Goal: Task Accomplishment & Management: Use online tool/utility

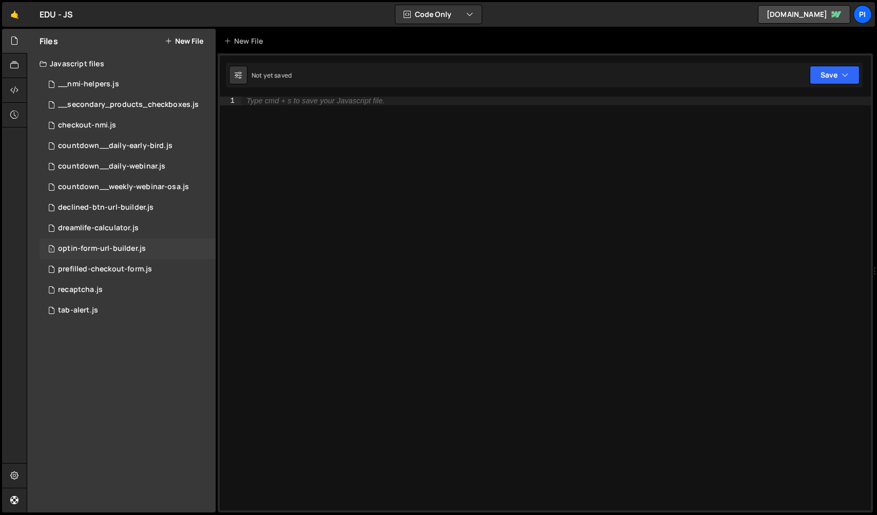
click at [121, 250] on div "optin-form-url-builder.js" at bounding box center [102, 248] width 88 height 9
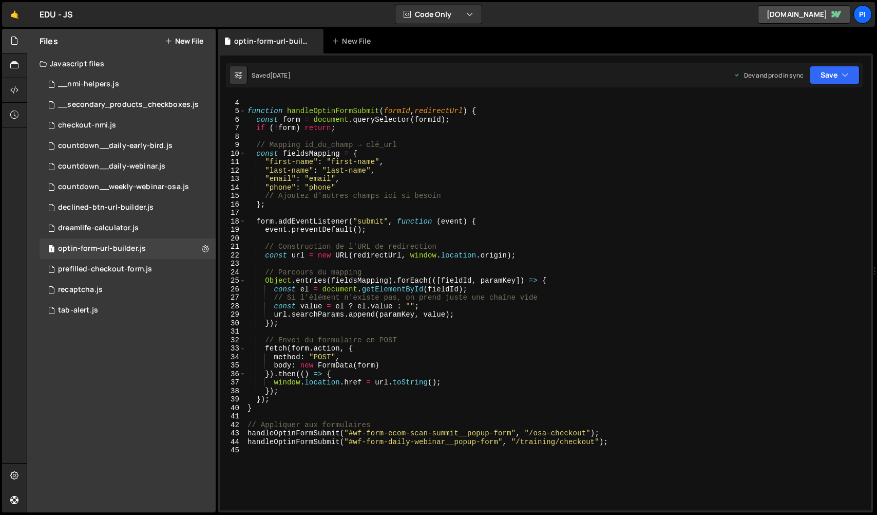
scroll to position [25, 0]
type textarea "handleOptinFormSubmit("#wf-form-daily-webinar__popup-form", "/training/checkout…"
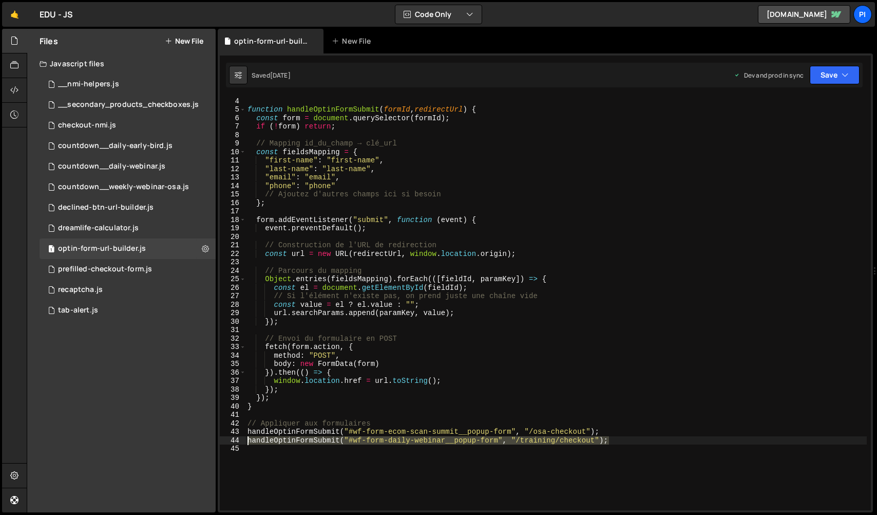
drag, startPoint x: 621, startPoint y: 440, endPoint x: 191, endPoint y: 441, distance: 429.9
click at [191, 441] on div "Files New File Javascript files 0 __nmi-helpers.js 0 0 __secondary_products_che…" at bounding box center [452, 271] width 851 height 484
click at [647, 445] on div "===================================== */ function handleOptinFormSubmit ( formI…" at bounding box center [557, 303] width 622 height 430
paste textarea "handleOptinFormSubmit("#wf-form-daily-webinar__popup-form", "/training/checkout…"
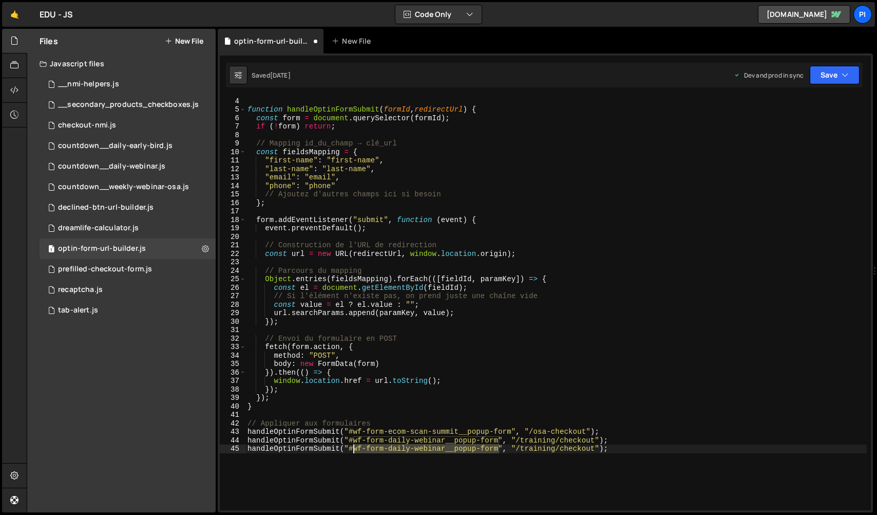
drag, startPoint x: 498, startPoint y: 448, endPoint x: 353, endPoint y: 449, distance: 145.4
click at [353, 449] on div "===================================== */ function handleOptinFormSubmit ( formI…" at bounding box center [557, 303] width 622 height 430
paste textarea "ebook"
type textarea "handleOptinFormSubmit("#wf-form-daily-ebook__popup-form", "/training/checkout");"
click at [12, 17] on link "🤙" at bounding box center [14, 14] width 25 height 25
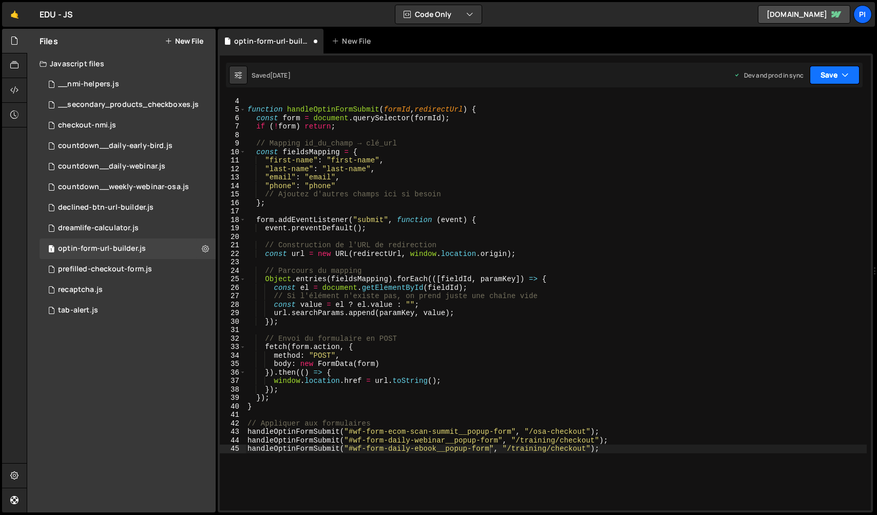
click at [818, 83] on button "Save" at bounding box center [835, 75] width 50 height 18
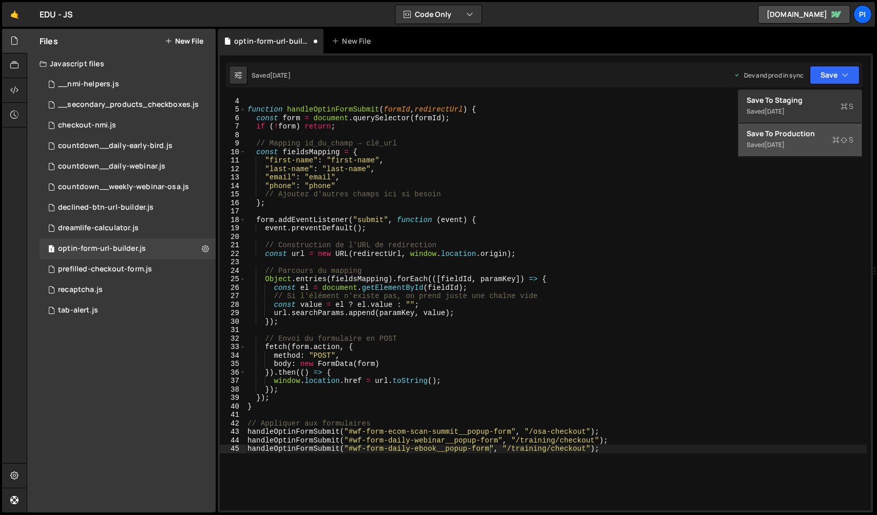
click at [785, 145] on div "1 week ago" at bounding box center [775, 144] width 20 height 9
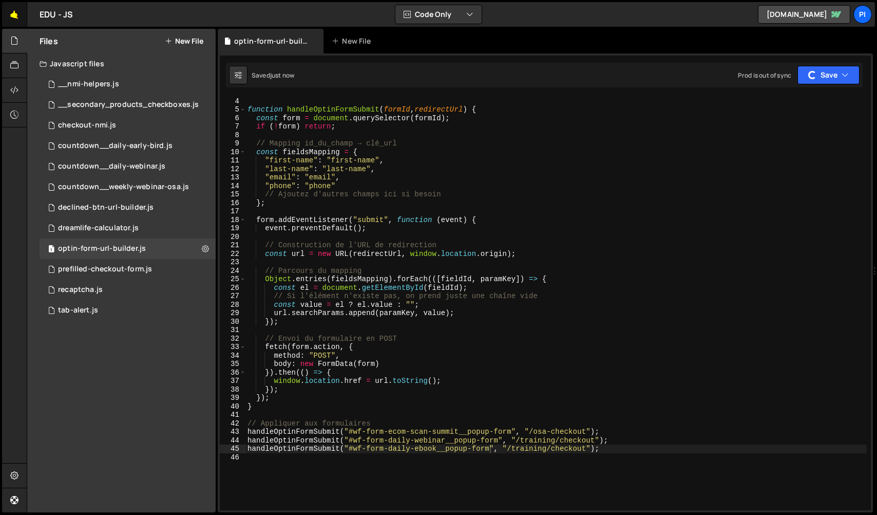
click at [14, 7] on link "🤙" at bounding box center [14, 14] width 25 height 25
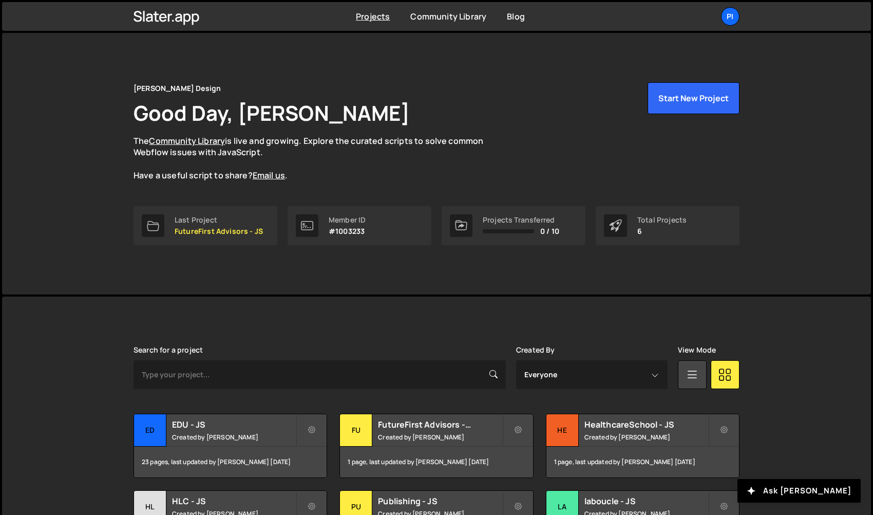
scroll to position [90, 0]
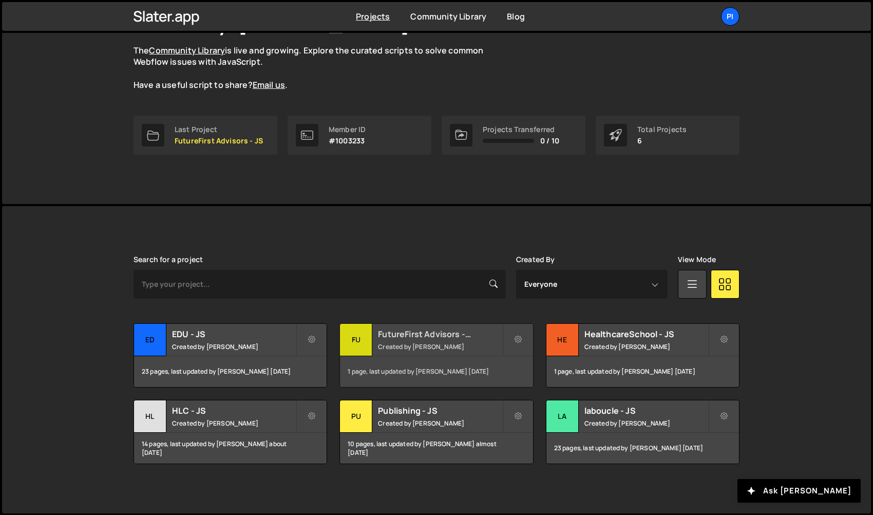
click at [349, 341] on div "Fu" at bounding box center [356, 340] width 32 height 32
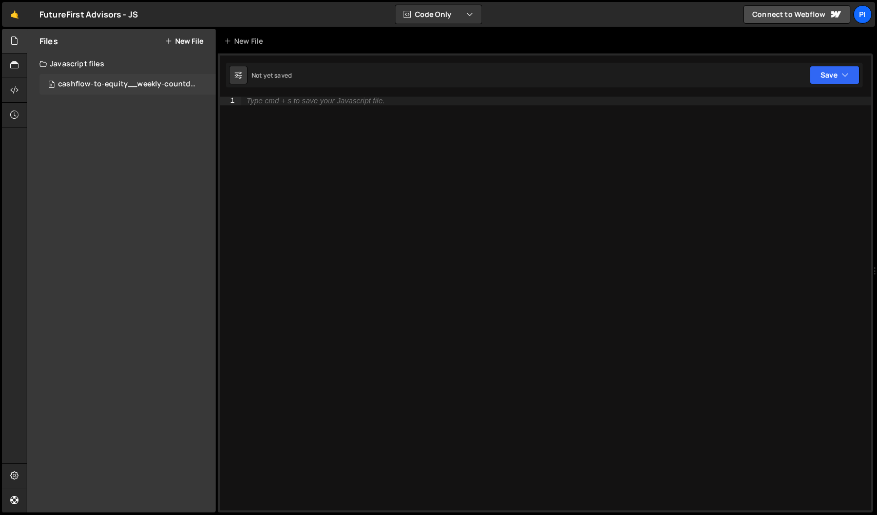
click at [139, 75] on div "0 cashflow-to-equity__weekly-countdown.js 0" at bounding box center [130, 84] width 180 height 21
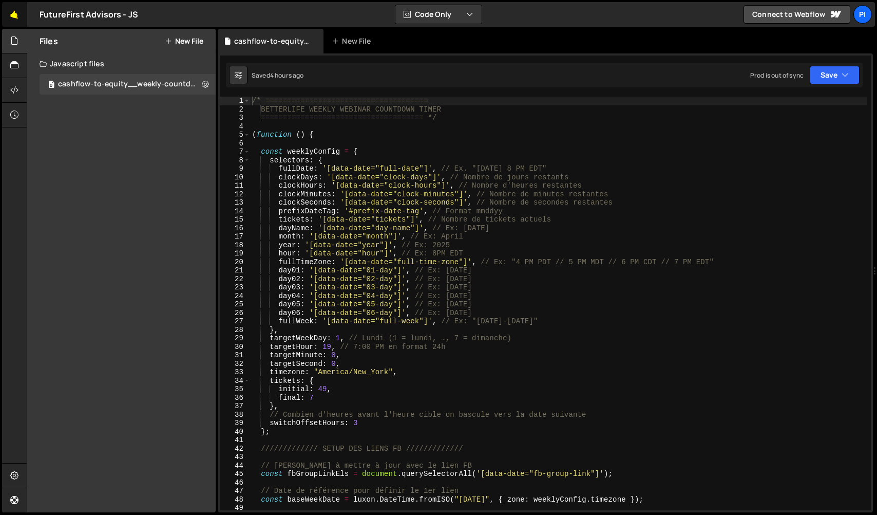
click at [19, 17] on link "🤙" at bounding box center [14, 14] width 25 height 25
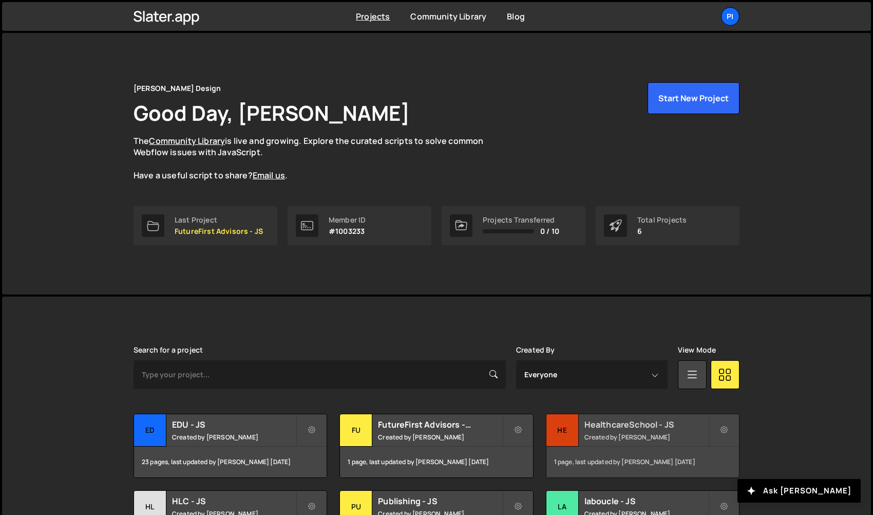
click at [559, 435] on div "He" at bounding box center [563, 430] width 32 height 32
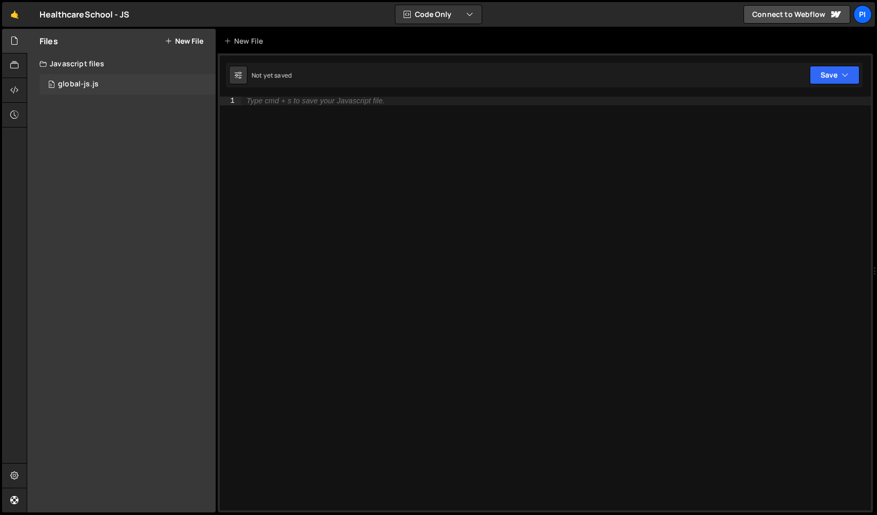
click at [92, 87] on div "global-js.js" at bounding box center [78, 84] width 41 height 9
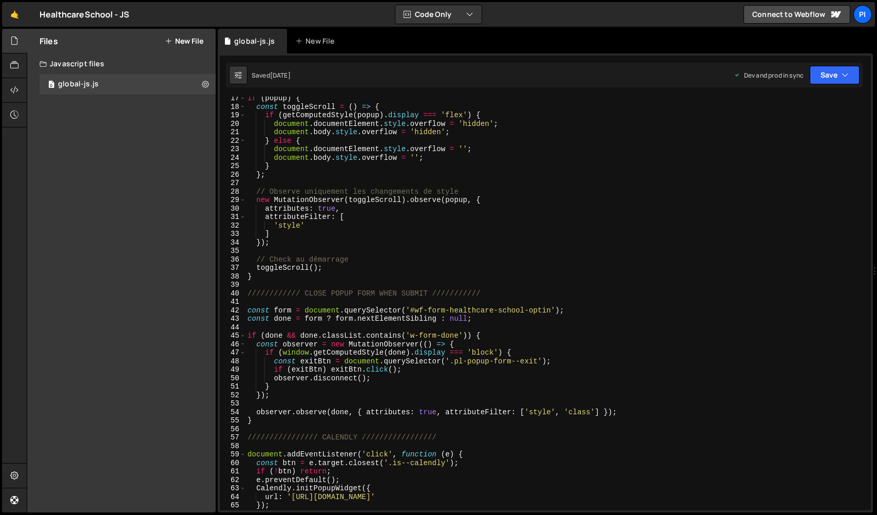
scroll to position [196, 0]
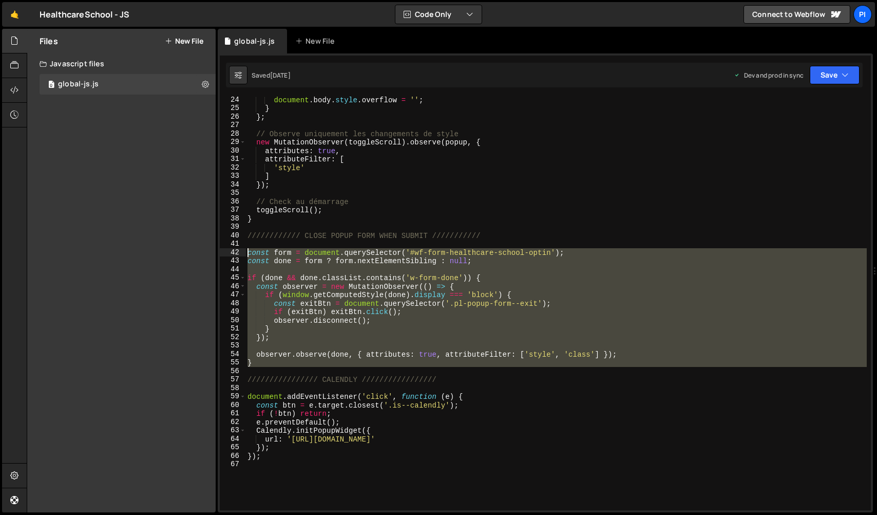
drag, startPoint x: 306, startPoint y: 369, endPoint x: 236, endPoint y: 255, distance: 134.0
click at [236, 255] on div "24 25 26 27 28 29 30 31 32 33 34 35 36 37 38 39 40 41 42 43 44 45 46 47 48 49 5…" at bounding box center [545, 304] width 651 height 414
paste textarea "}"
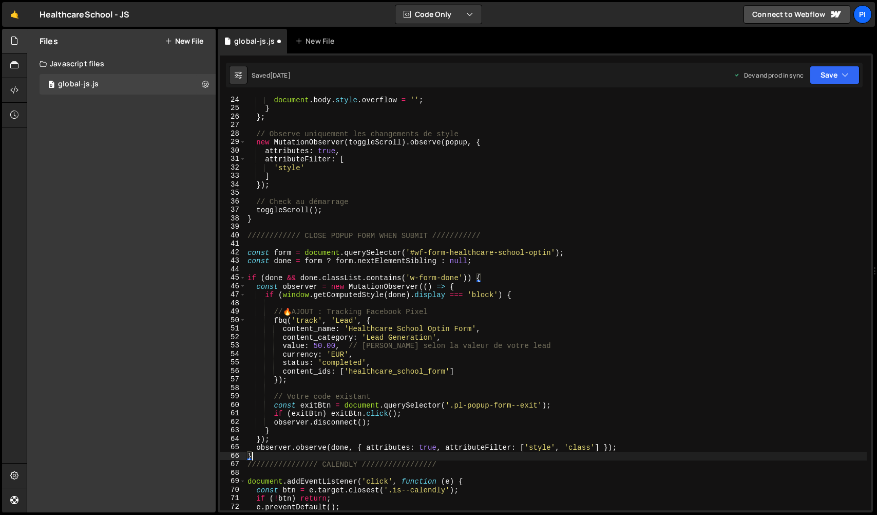
click at [303, 232] on div "document . body . style . overflow = '' ; } } ; // Observe uniquement les chang…" at bounding box center [557, 311] width 622 height 430
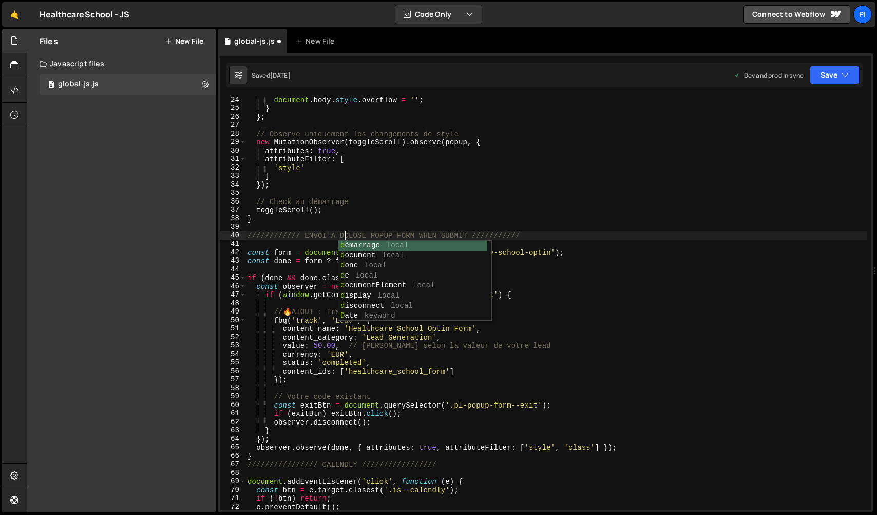
scroll to position [0, 7]
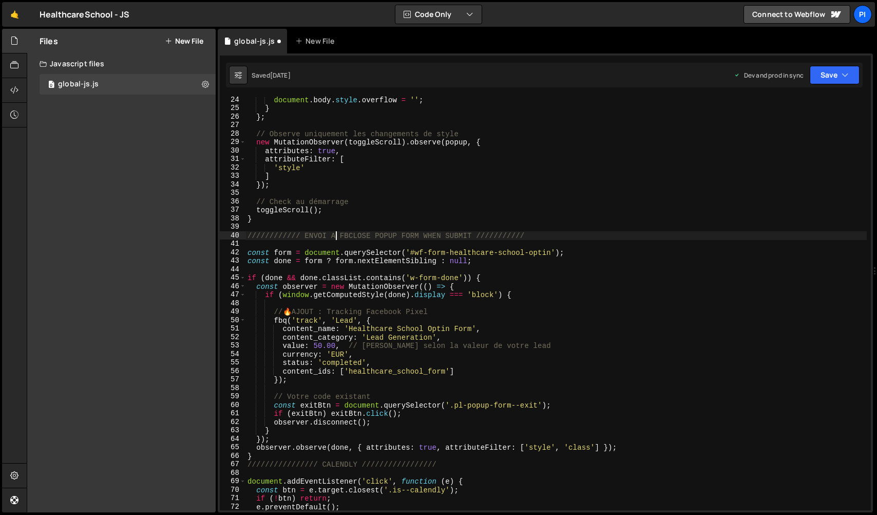
click at [335, 235] on div "document . body . style . overflow = '' ; } } ; // Observe uniquement les chang…" at bounding box center [557, 311] width 622 height 430
click at [343, 236] on div "document . body . style . overflow = '' ; } } ; // Observe uniquement les chang…" at bounding box center [557, 311] width 622 height 430
drag, startPoint x: 349, startPoint y: 237, endPoint x: 344, endPoint y: 237, distance: 5.7
click at [344, 237] on div "document . body . style . overflow = '' ; } } ; // Observe uniquement les chang…" at bounding box center [557, 311] width 622 height 430
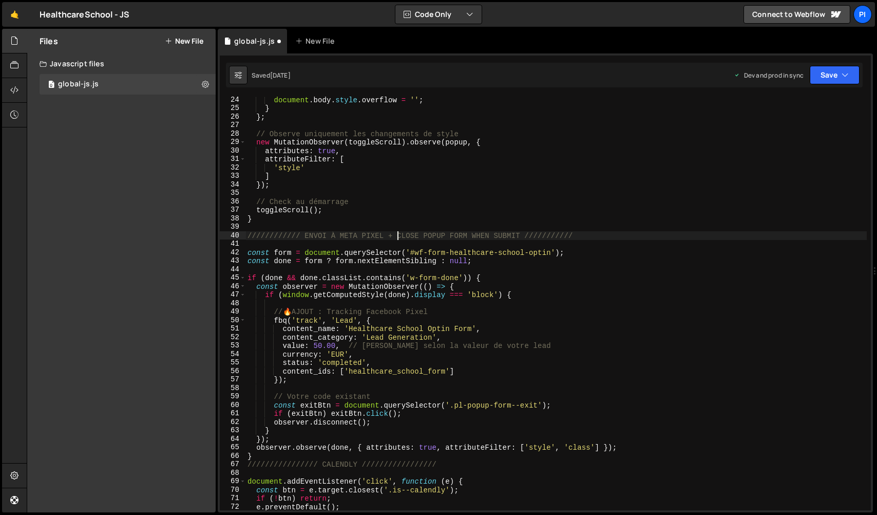
scroll to position [0, 10]
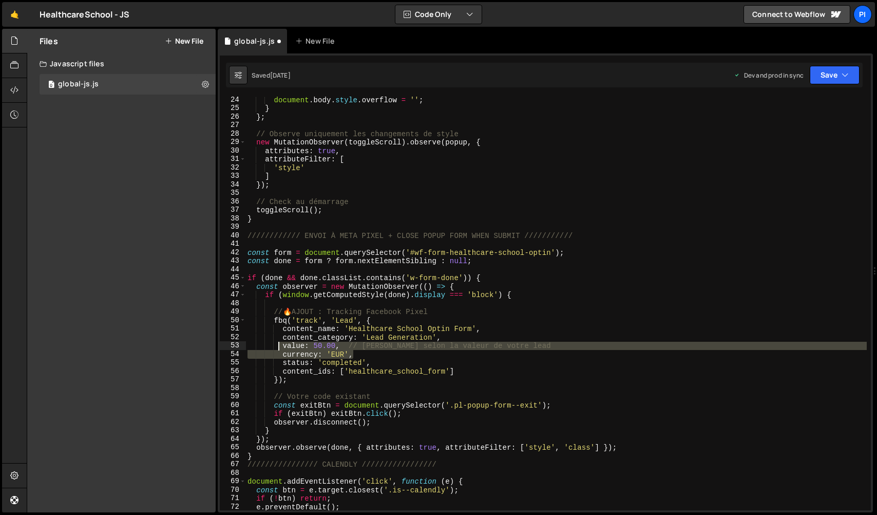
drag, startPoint x: 367, startPoint y: 355, endPoint x: 279, endPoint y: 348, distance: 88.6
click at [279, 348] on div "document . body . style . overflow = '' ; } } ; // Observe uniquement les chang…" at bounding box center [557, 311] width 622 height 430
type textarea "value: 50.00, // Ajustez selon la valeur de votre lead currency: 'EUR',"
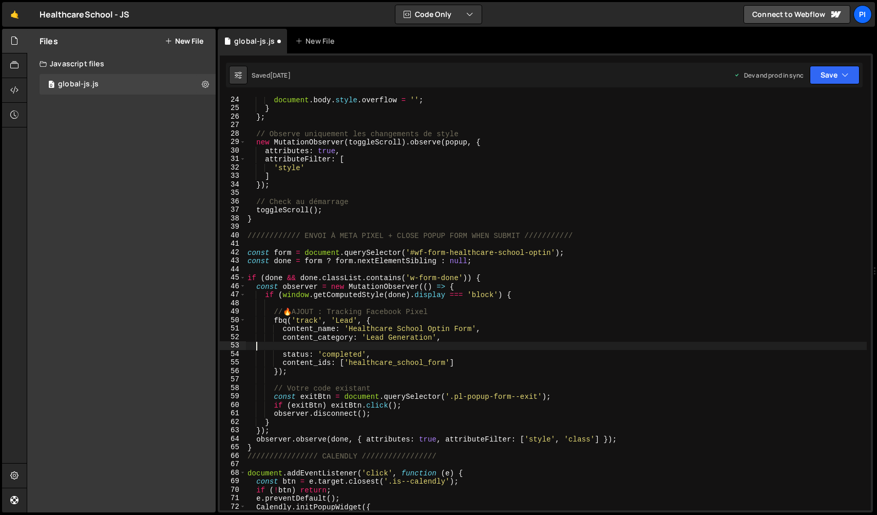
scroll to position [0, 0]
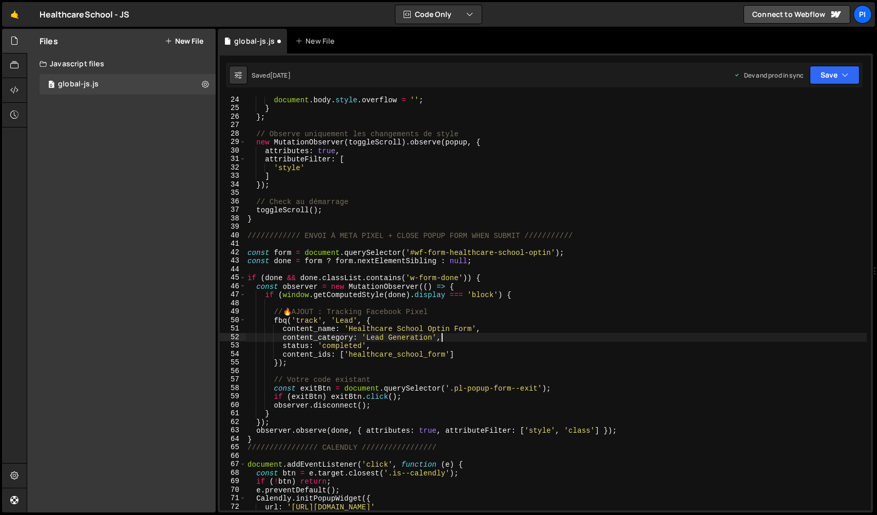
click at [429, 356] on div "document . body . style . overflow = '' ; } } ; // Observe uniquement les chang…" at bounding box center [557, 311] width 622 height 430
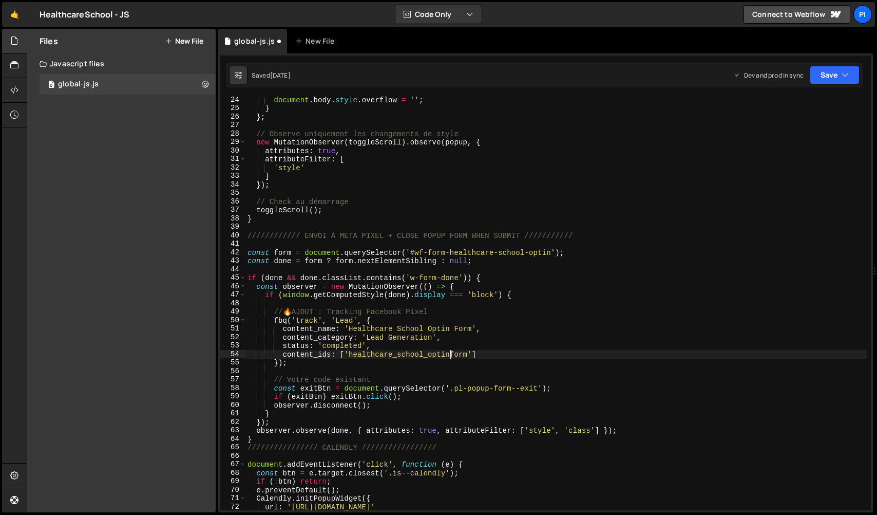
scroll to position [0, 14]
click at [425, 355] on div "document . body . style . overflow = '' ; } } ; // Observe uniquement les chang…" at bounding box center [557, 311] width 622 height 430
click at [544, 420] on div "document . body . style . overflow = '' ; } } ; // Observe uniquement les chang…" at bounding box center [557, 311] width 622 height 430
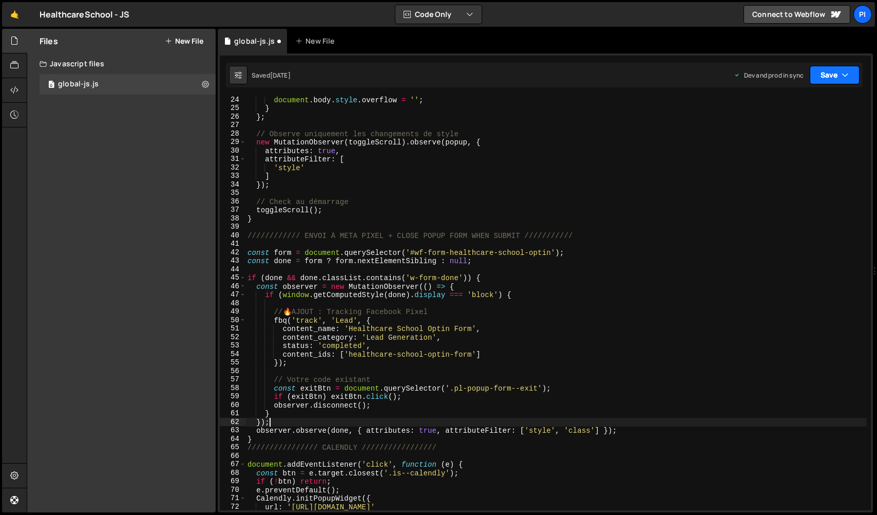
click at [825, 78] on button "Save" at bounding box center [835, 75] width 50 height 18
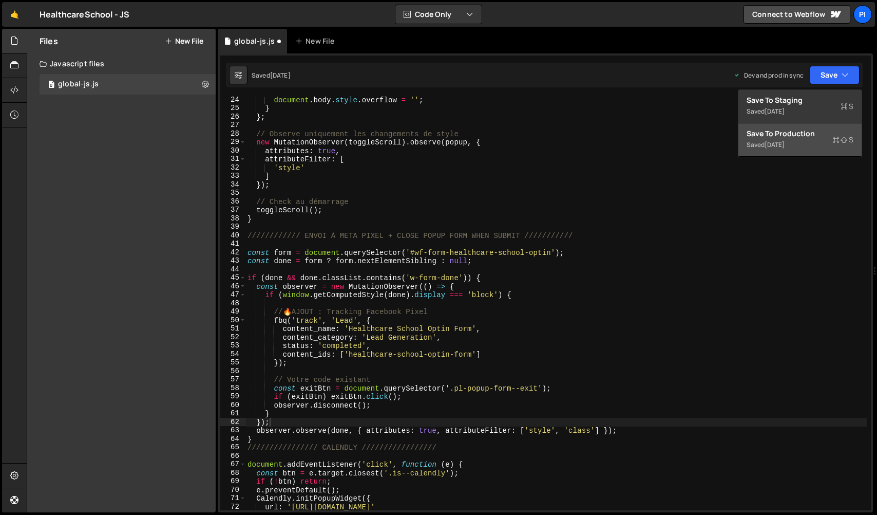
click at [805, 138] on div "Save to Production S" at bounding box center [800, 133] width 107 height 10
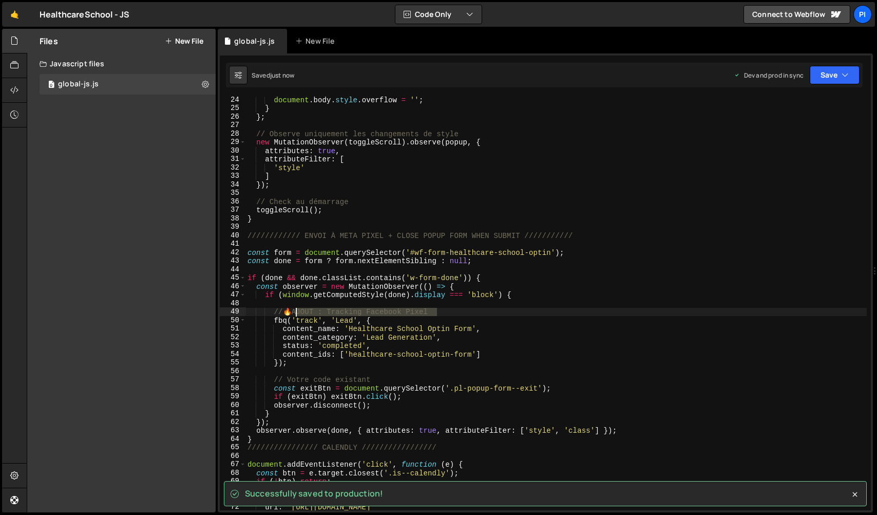
drag, startPoint x: 449, startPoint y: 308, endPoint x: 288, endPoint y: 311, distance: 161.3
click at [288, 311] on div "document . body . style . overflow = '' ; } } ; // Observe uniquement les chang…" at bounding box center [557, 311] width 622 height 430
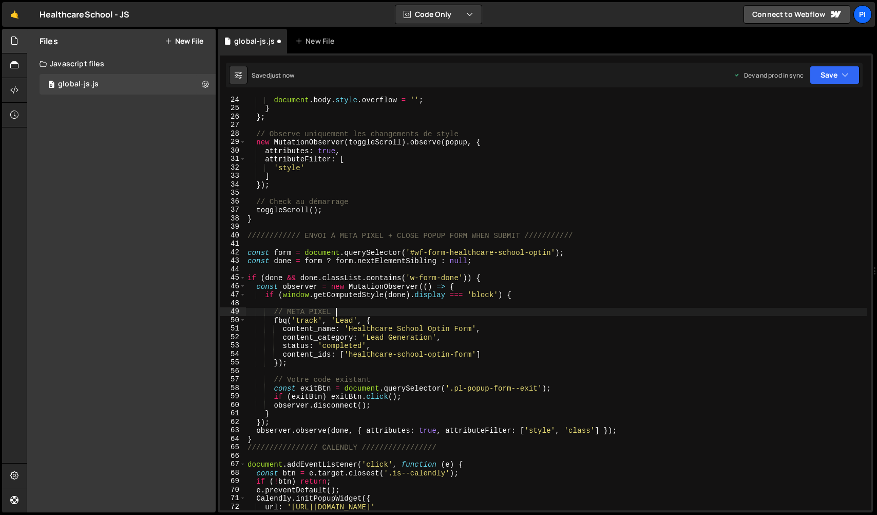
scroll to position [0, 5]
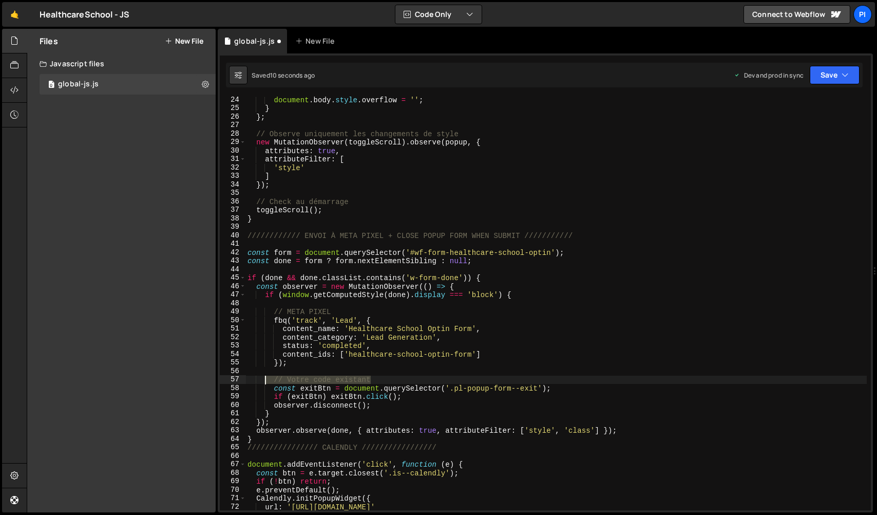
drag, startPoint x: 414, startPoint y: 376, endPoint x: 267, endPoint y: 377, distance: 146.4
click at [267, 377] on div "document . body . style . overflow = '' ; } } ; // Observe uniquement les chang…" at bounding box center [557, 311] width 622 height 430
type textarea "// Votre code existant"
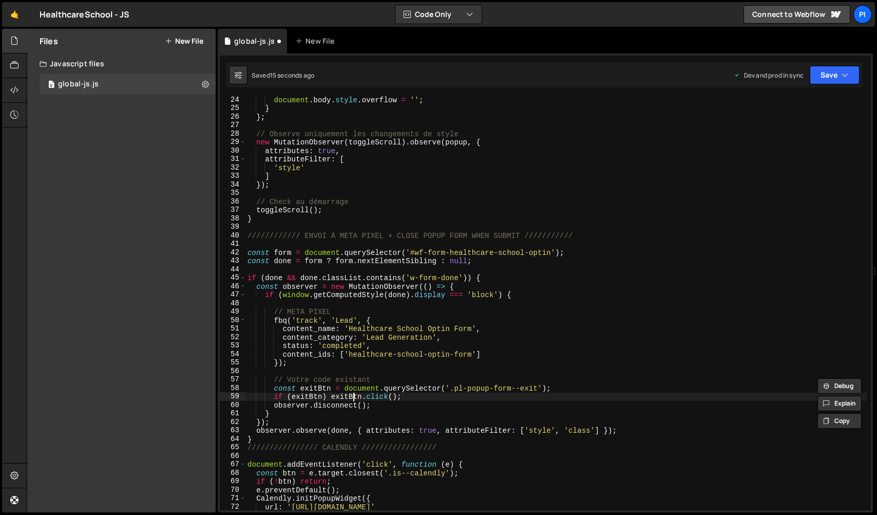
click at [353, 392] on div "document . body . style . overflow = '' ; } } ; // Observe uniquement les chang…" at bounding box center [557, 311] width 622 height 430
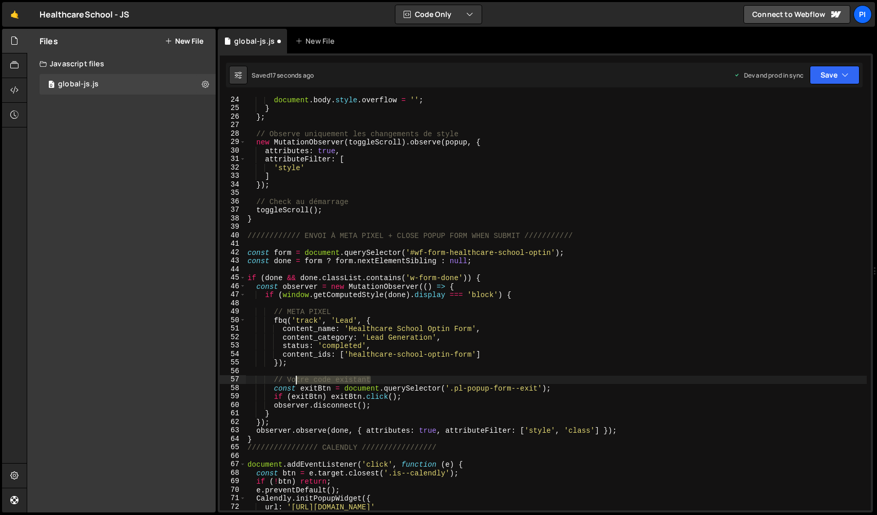
drag, startPoint x: 380, startPoint y: 381, endPoint x: 286, endPoint y: 380, distance: 94.0
click at [286, 380] on div "document . body . style . overflow = '' ; } } ; // Observe uniquement les chang…" at bounding box center [557, 311] width 622 height 430
click at [373, 312] on div "document . body . style . overflow = '' ; } } ; // Observe uniquement les chang…" at bounding box center [557, 311] width 622 height 430
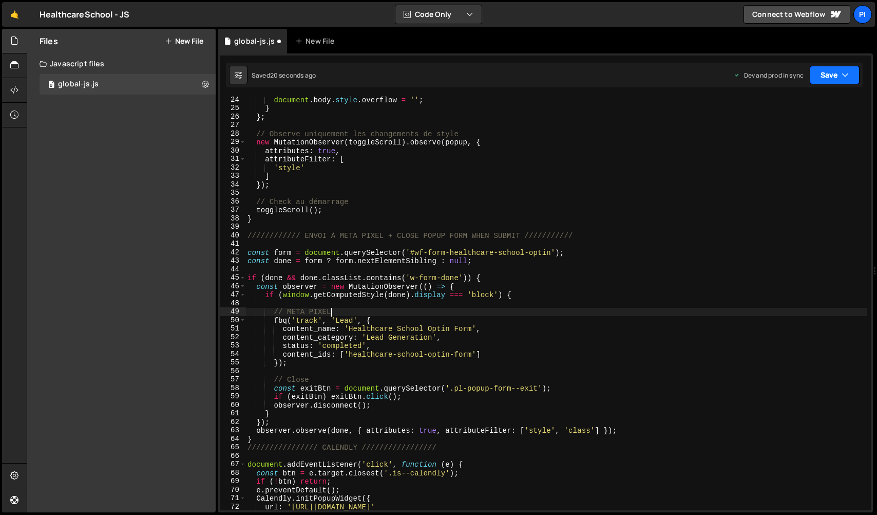
click at [812, 70] on button "Save" at bounding box center [835, 75] width 50 height 18
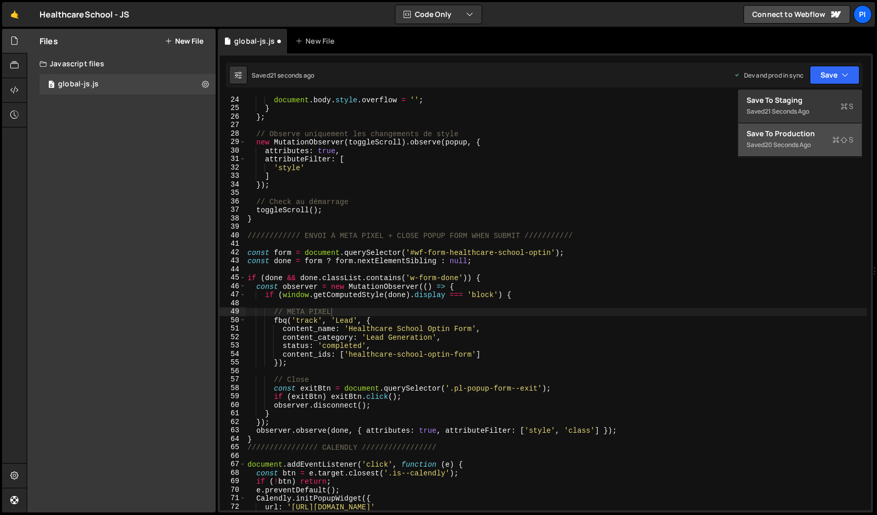
click at [808, 154] on button "Save to Production S Saved 20 seconds ago" at bounding box center [800, 139] width 123 height 33
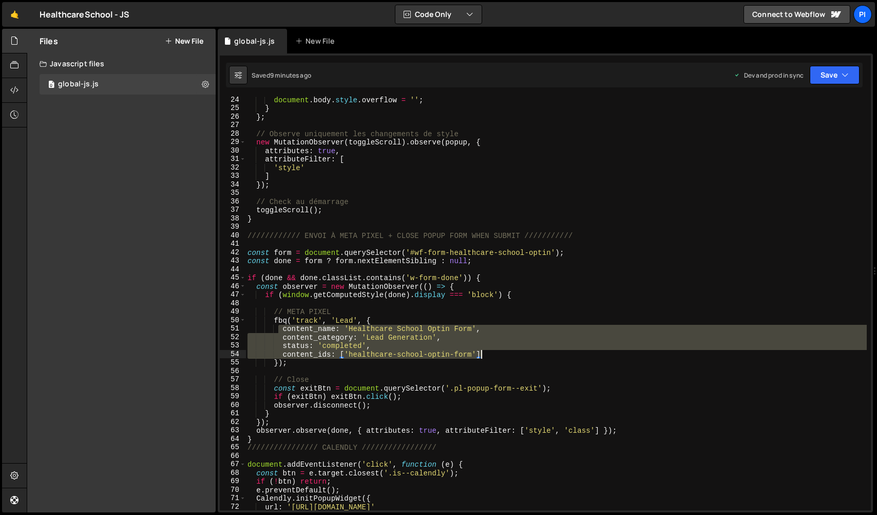
drag, startPoint x: 280, startPoint y: 325, endPoint x: 480, endPoint y: 356, distance: 202.8
click at [480, 356] on div "document . body . style . overflow = '' ; } } ; // Observe uniquement les chang…" at bounding box center [557, 311] width 622 height 430
type textarea "status: 'completed', content_ids: ['healthcare-school-optin-form']"
